Goal: Navigation & Orientation: Find specific page/section

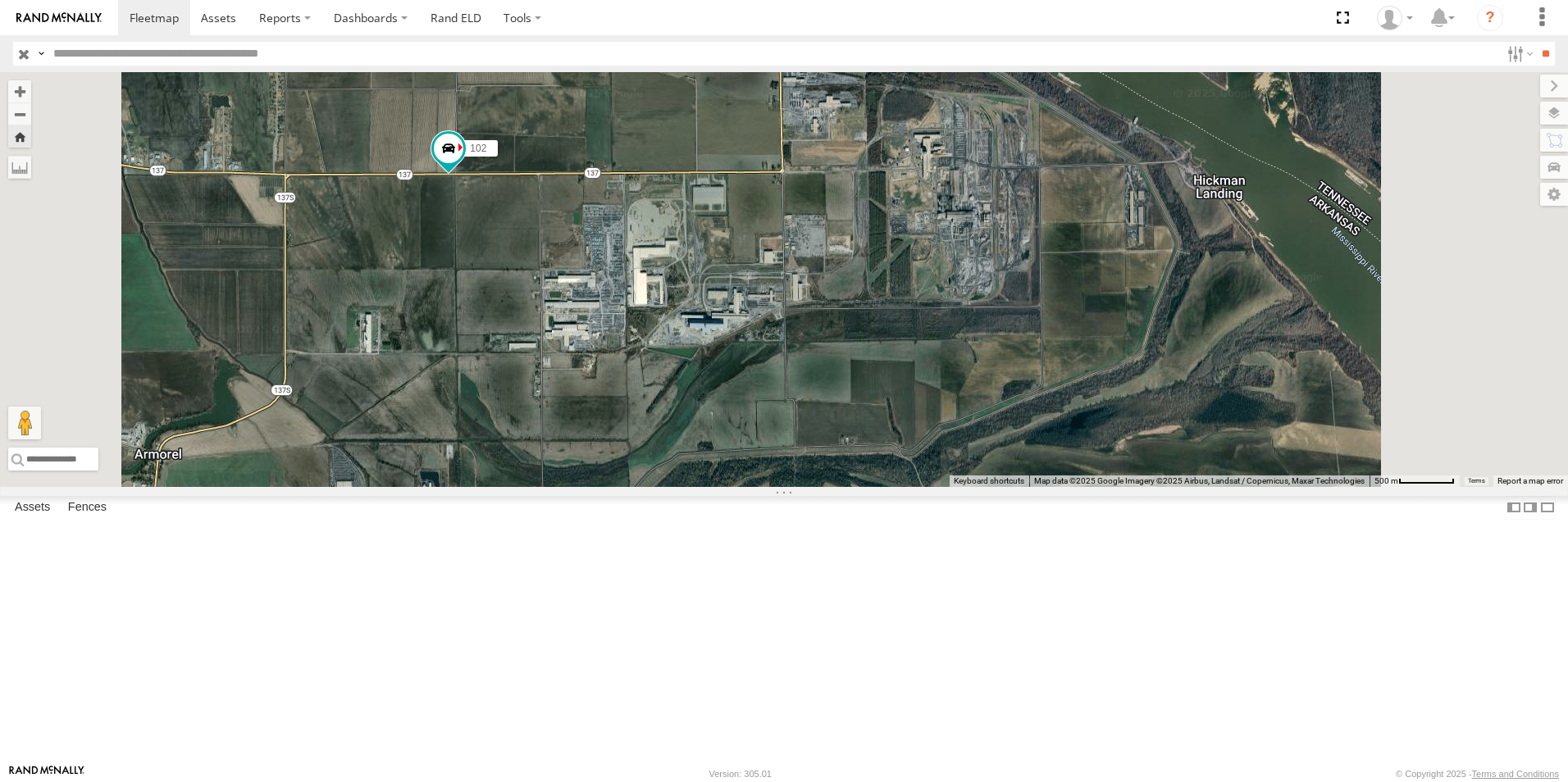
click at [0, 0] on span at bounding box center [0, 0] width 0 height 0
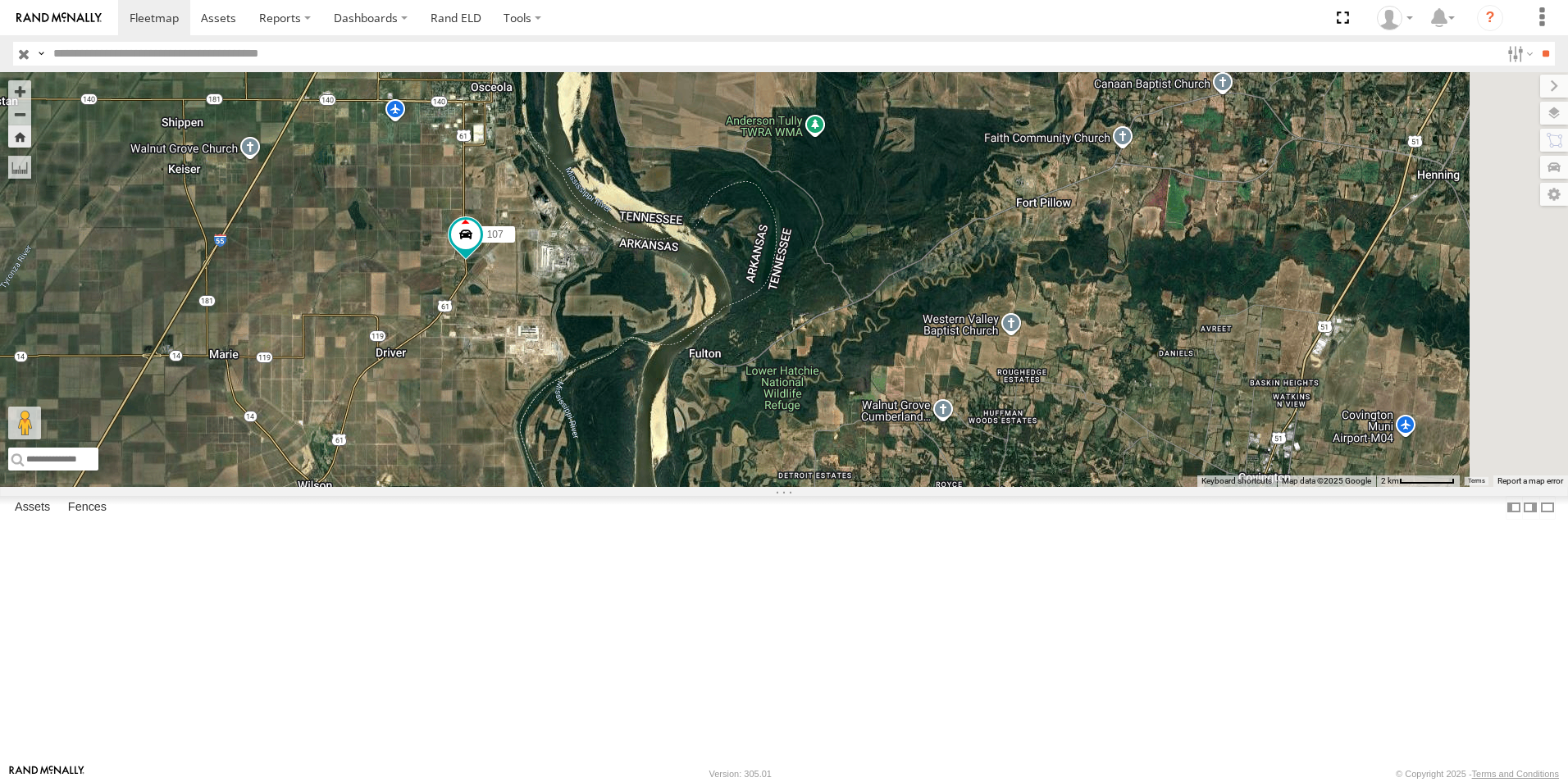
drag, startPoint x: 659, startPoint y: 321, endPoint x: 651, endPoint y: 353, distance: 33.0
click at [651, 353] on div "107" at bounding box center [784, 279] width 1568 height 415
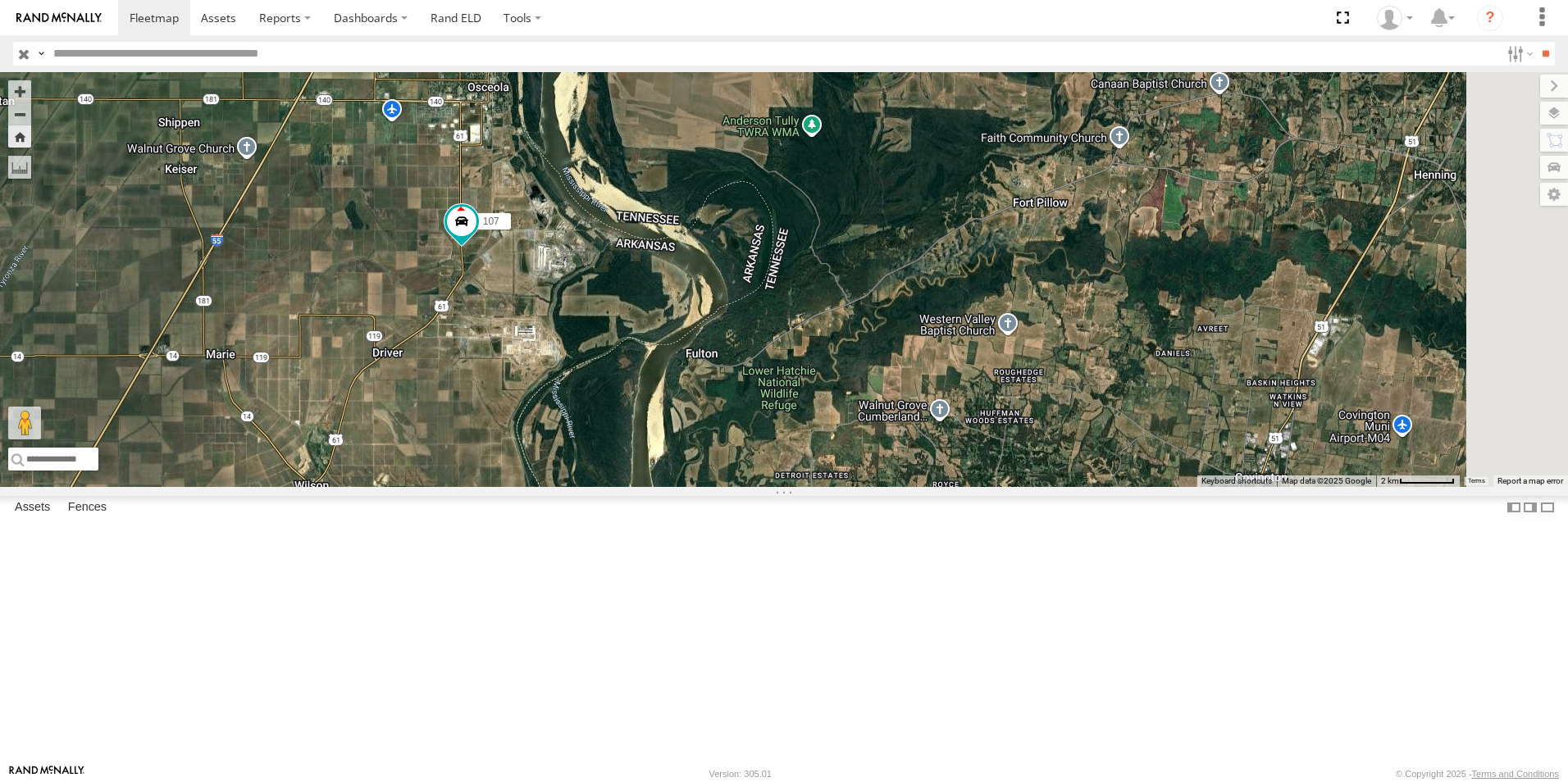
scroll to position [164, 0]
click at [0, 0] on span at bounding box center [0, 0] width 0 height 0
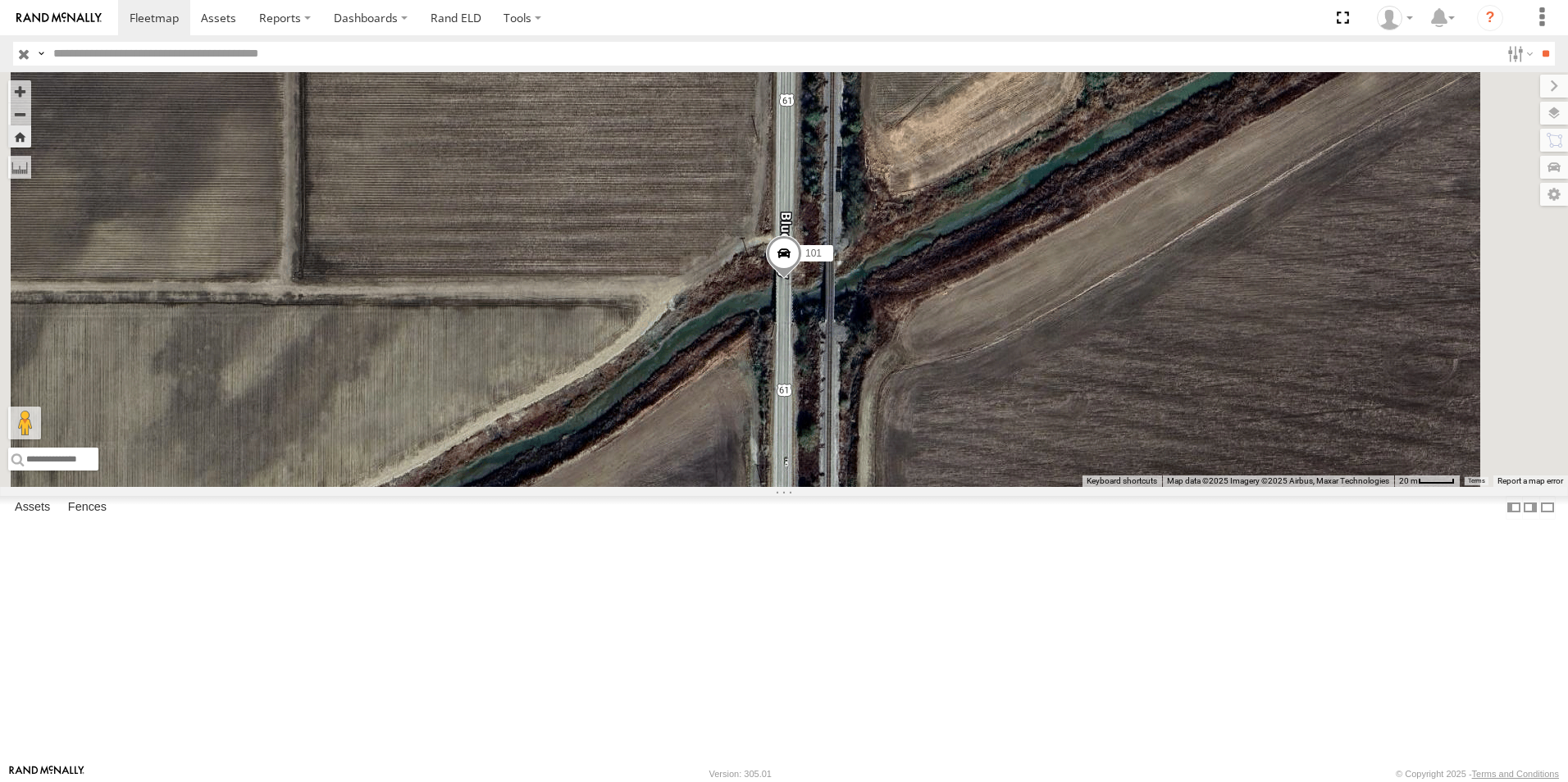
click at [802, 280] on span at bounding box center [784, 257] width 36 height 45
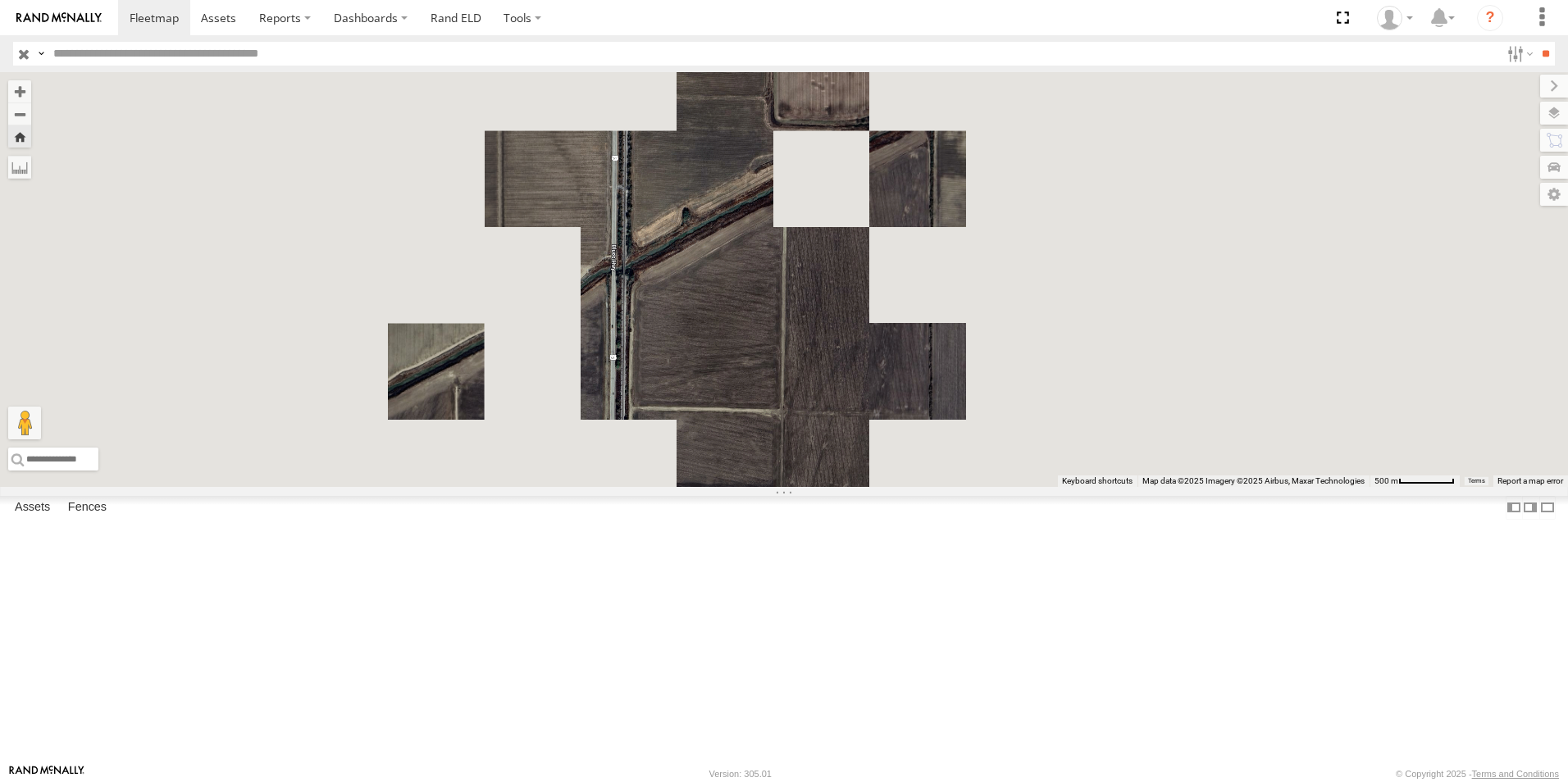
scroll to position [0, 0]
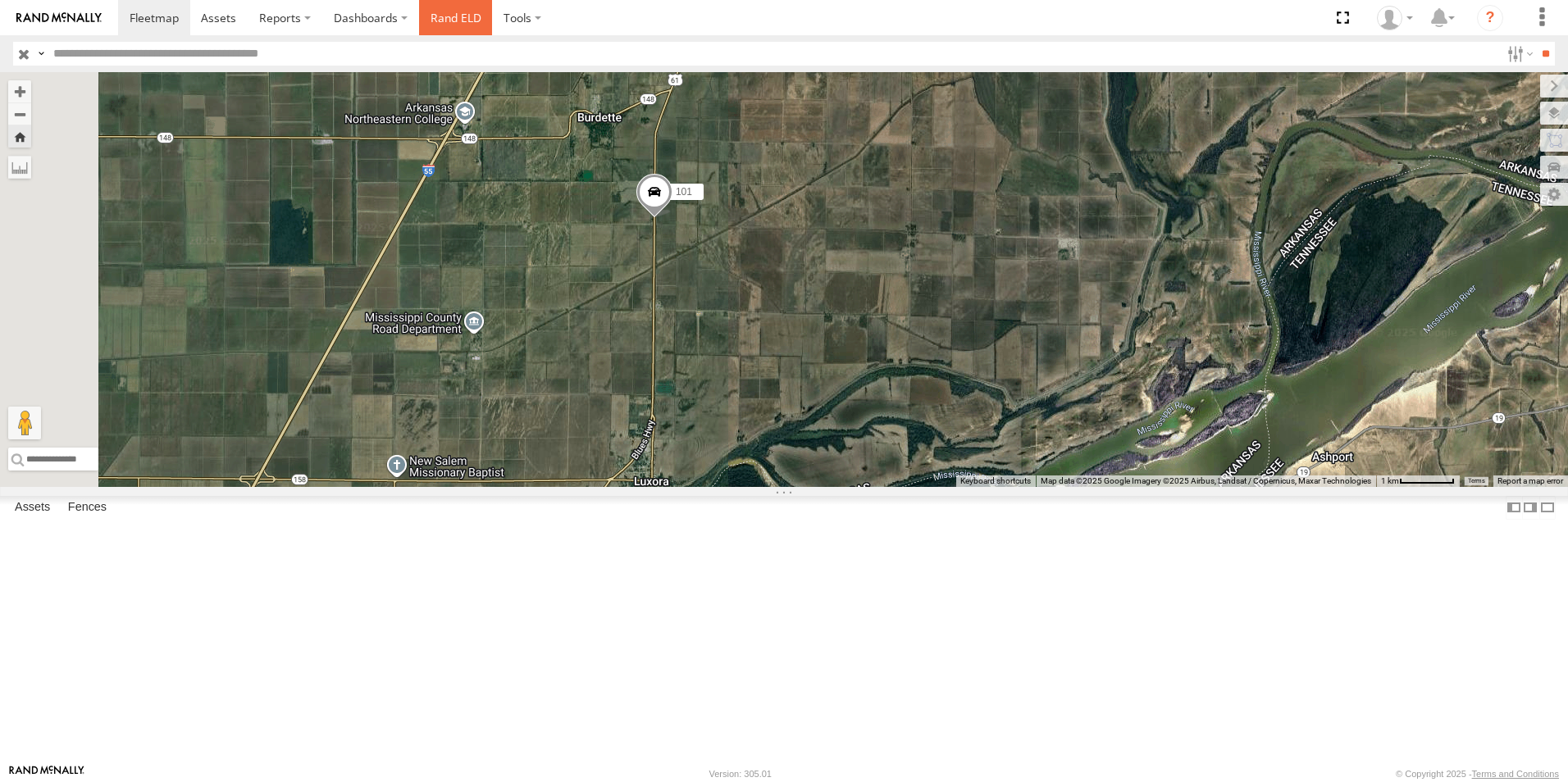
click at [461, 19] on link "Rand ELD" at bounding box center [457, 17] width 74 height 35
click at [0, 0] on span at bounding box center [0, 0] width 0 height 0
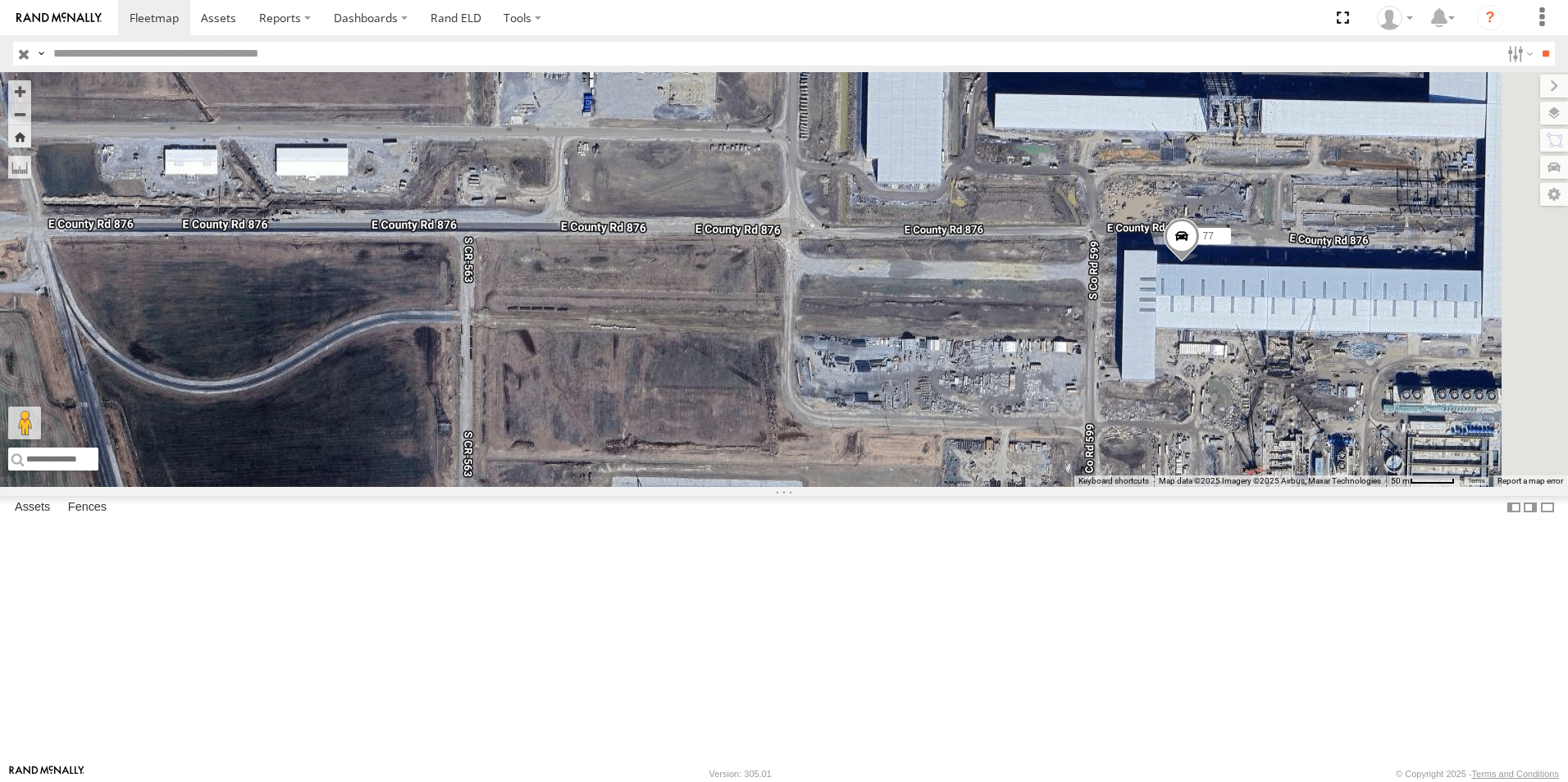
drag, startPoint x: 1220, startPoint y: 528, endPoint x: 915, endPoint y: 513, distance: 305.4
click at [932, 487] on div "77" at bounding box center [784, 279] width 1568 height 415
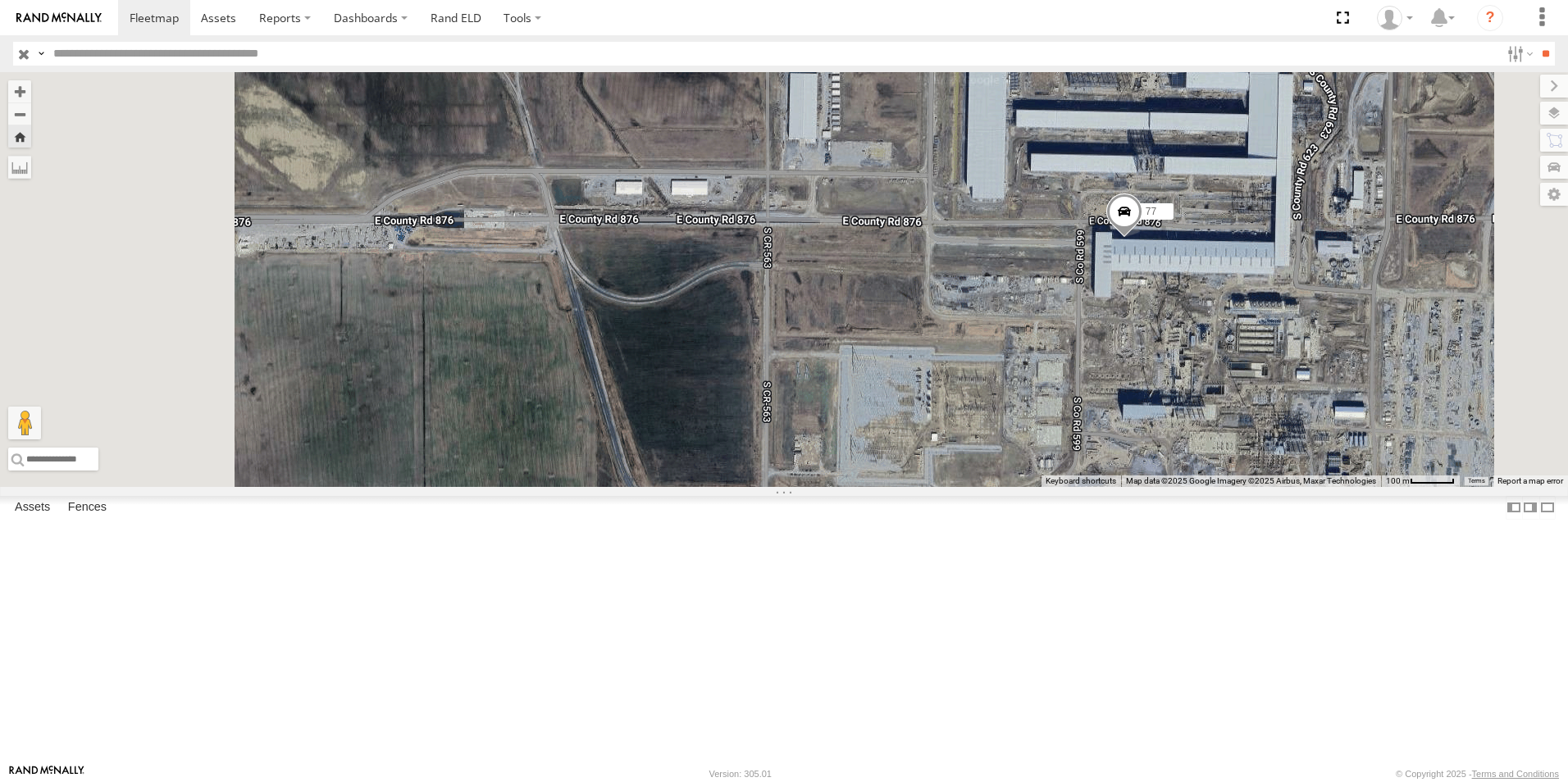
drag, startPoint x: 863, startPoint y: 400, endPoint x: 1340, endPoint y: 396, distance: 477.0
click at [1331, 396] on div "77" at bounding box center [784, 279] width 1568 height 415
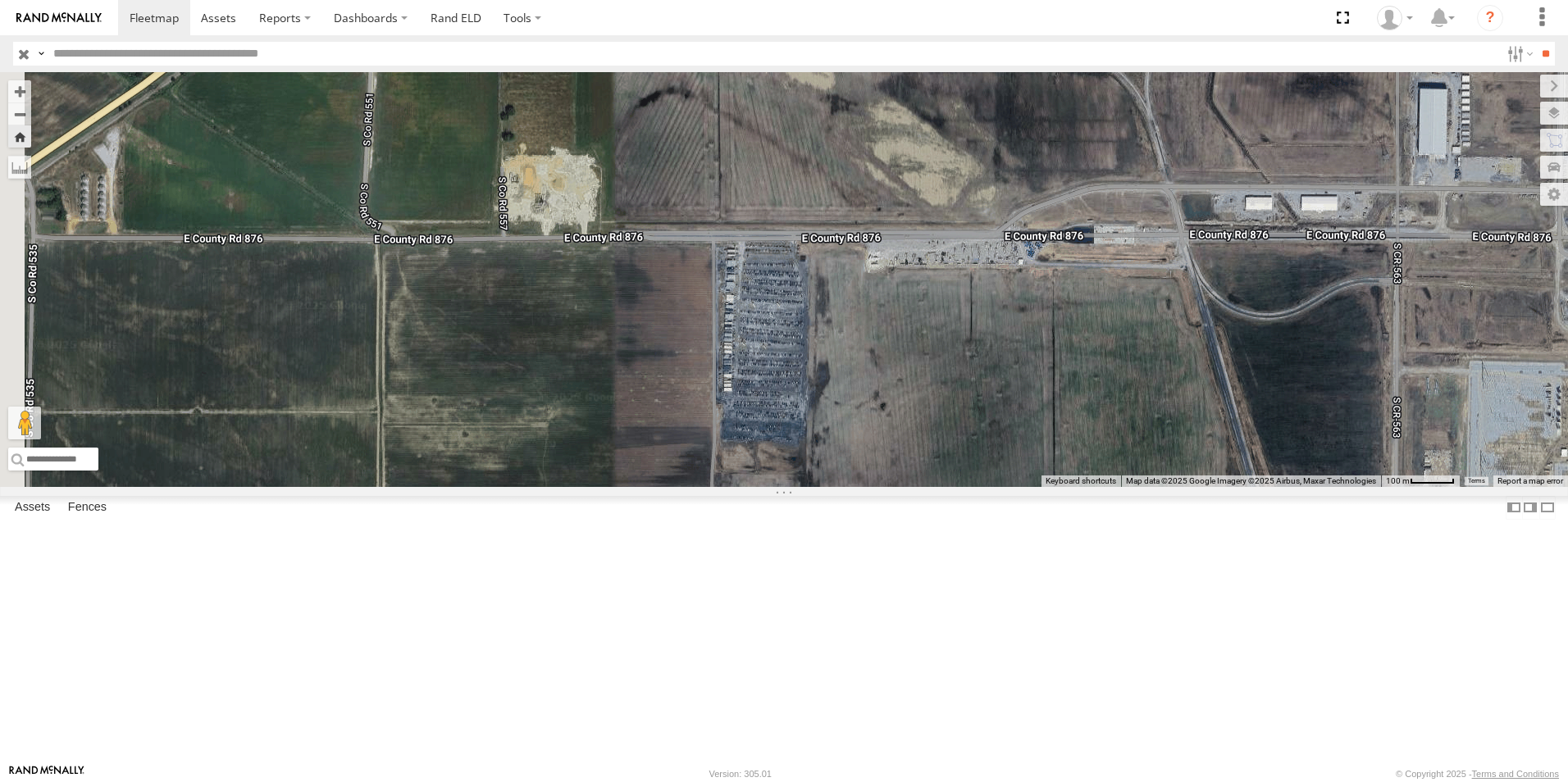
drag, startPoint x: 1041, startPoint y: 382, endPoint x: 1180, endPoint y: 402, distance: 140.4
click at [1180, 402] on div "77" at bounding box center [784, 279] width 1568 height 415
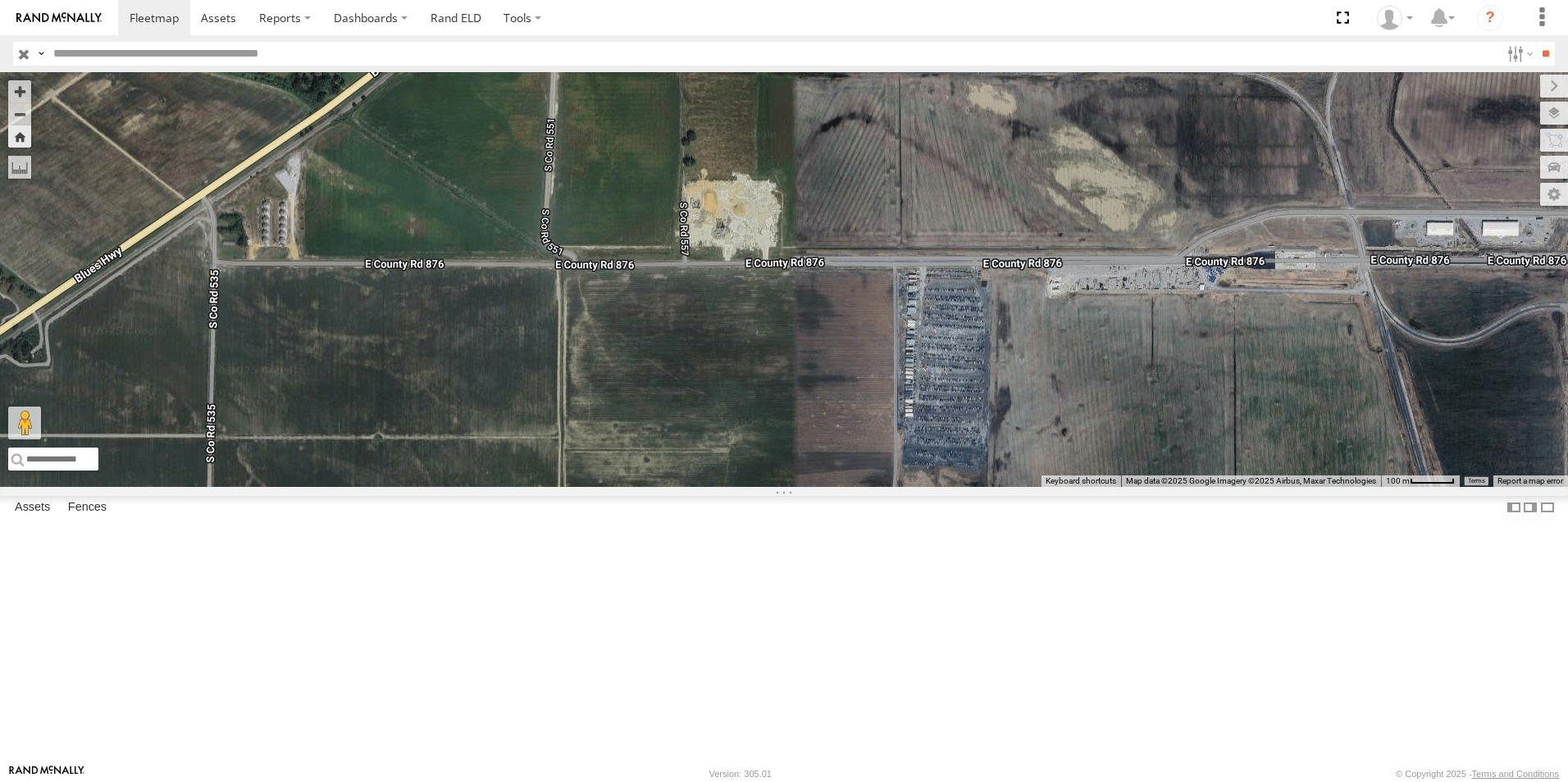
drag, startPoint x: 1047, startPoint y: 401, endPoint x: 1167, endPoint y: 401, distance: 120.0
click at [1167, 401] on div "77" at bounding box center [784, 279] width 1568 height 415
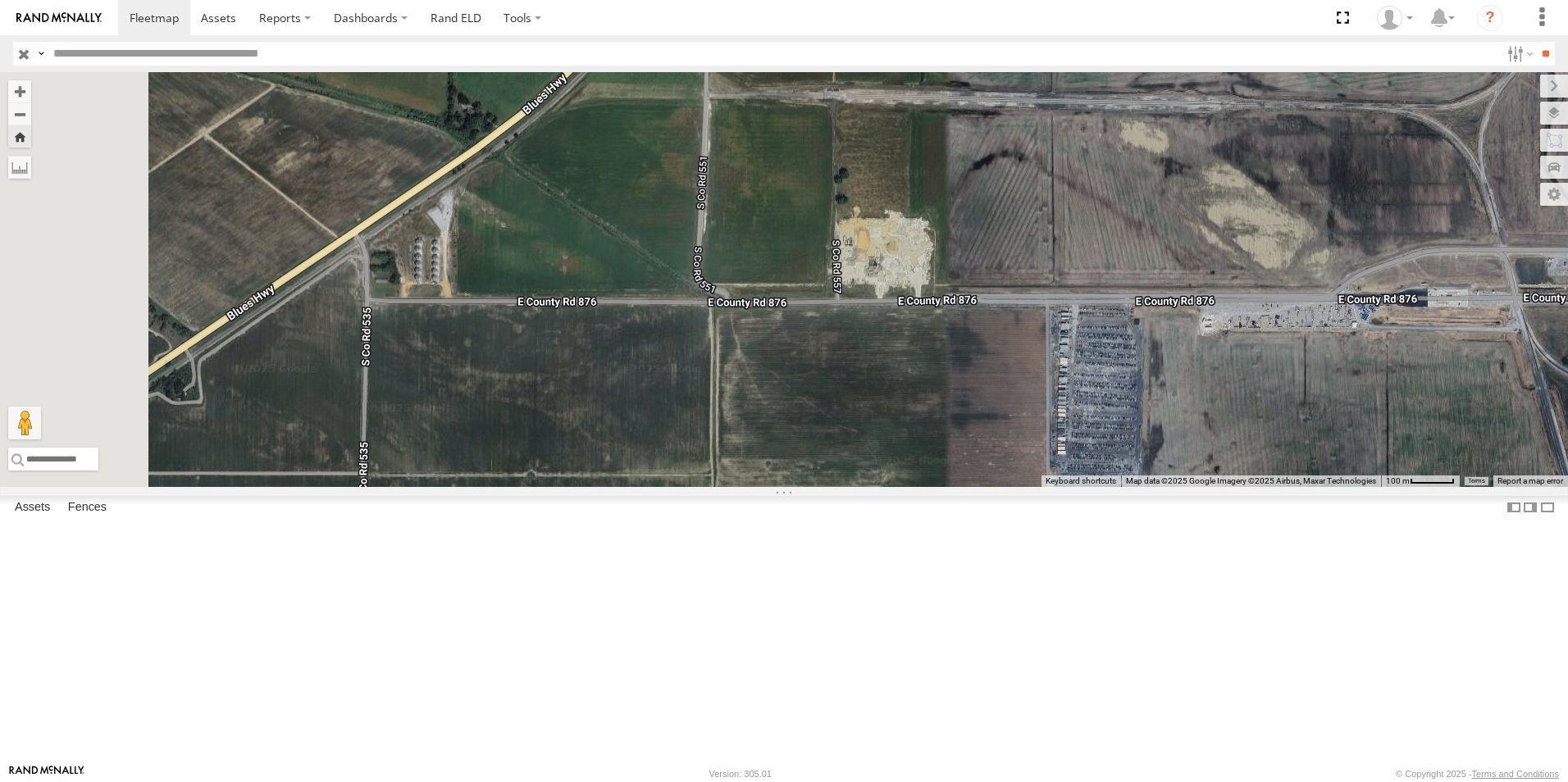
drag, startPoint x: 1047, startPoint y: 392, endPoint x: 1017, endPoint y: 498, distance: 110.2
click at [1017, 487] on div "77" at bounding box center [784, 279] width 1568 height 415
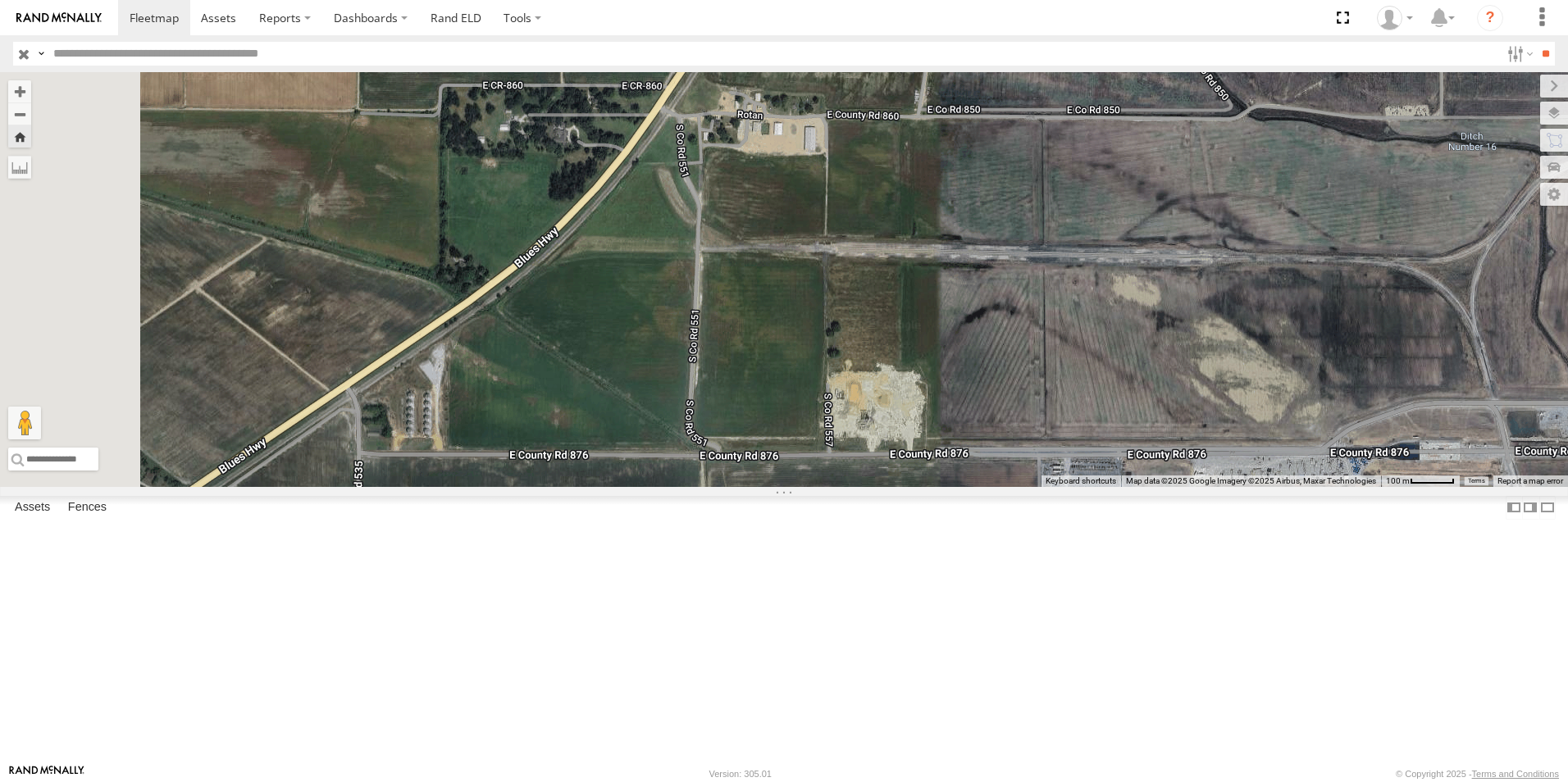
drag, startPoint x: 1035, startPoint y: 439, endPoint x: 1031, endPoint y: 455, distance: 16.5
click at [1031, 455] on div "77" at bounding box center [784, 279] width 1568 height 415
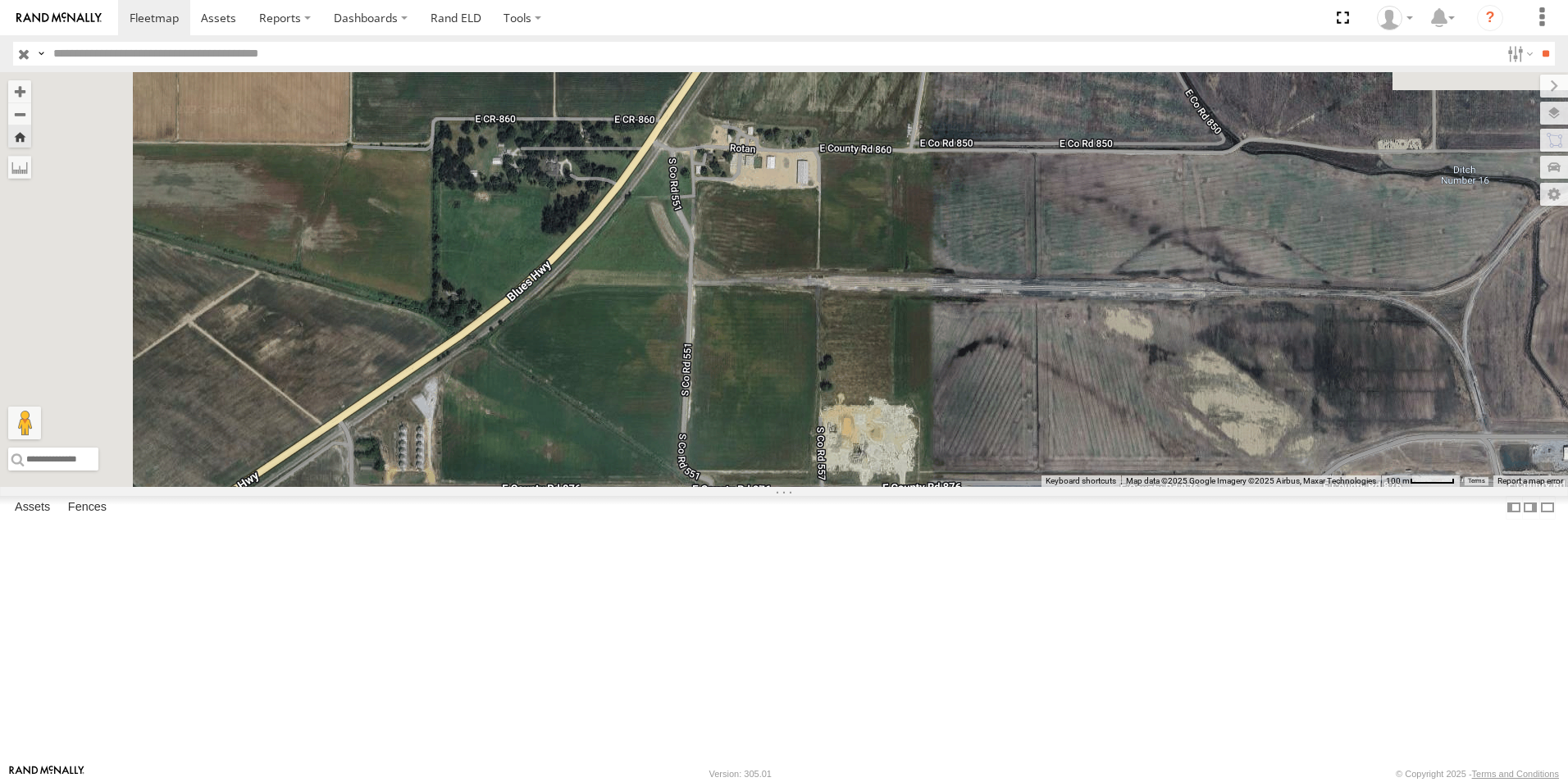
click at [1031, 443] on div "77" at bounding box center [784, 279] width 1568 height 415
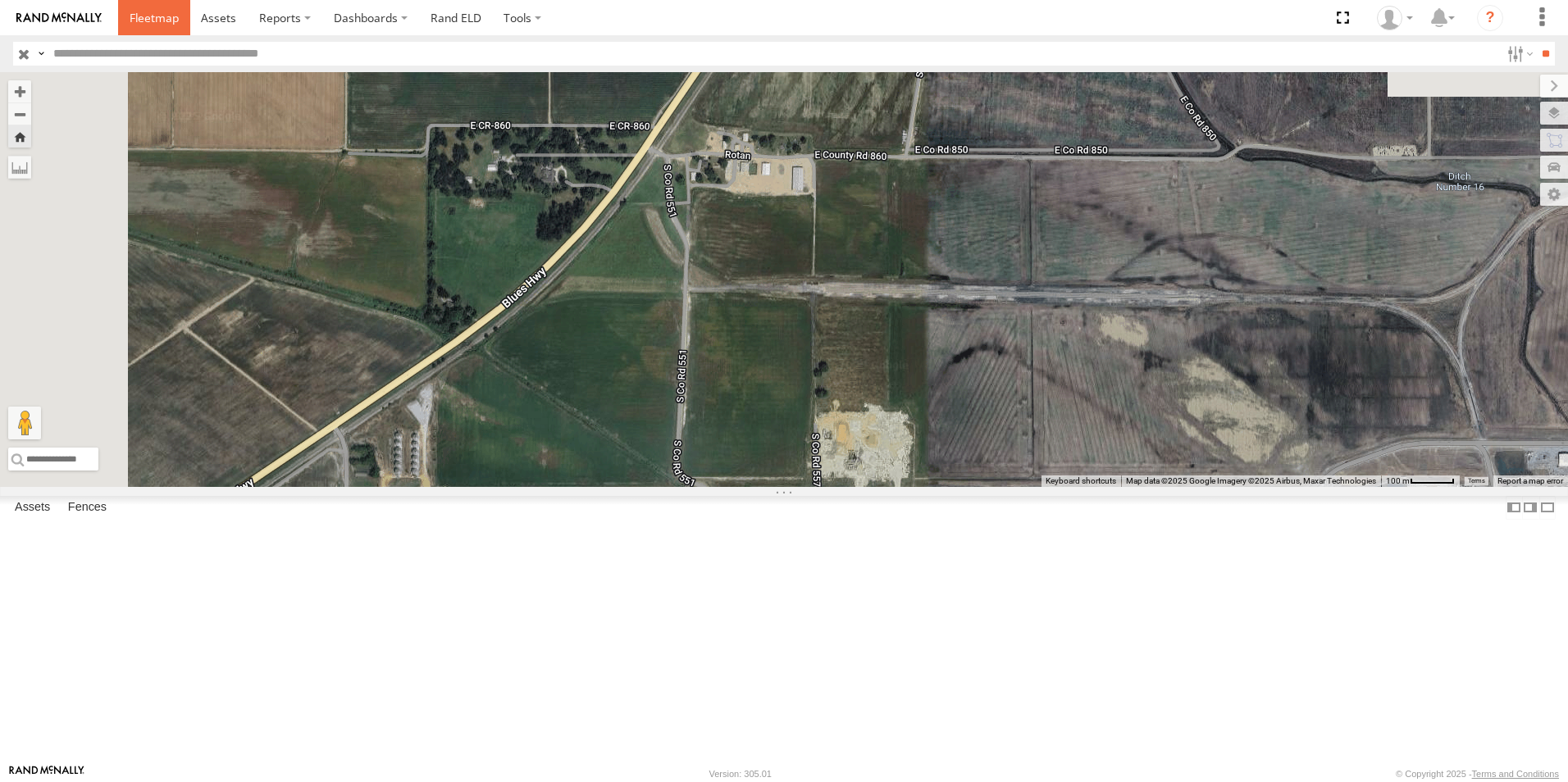
click at [150, 28] on link at bounding box center [154, 17] width 72 height 35
